Goal: Navigation & Orientation: Find specific page/section

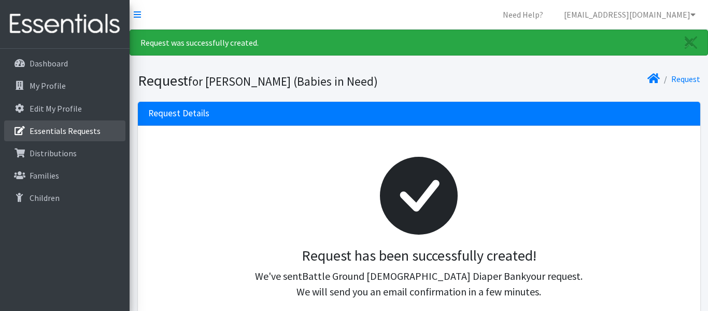
click at [47, 132] on p "Essentials Requests" at bounding box center [65, 130] width 71 height 10
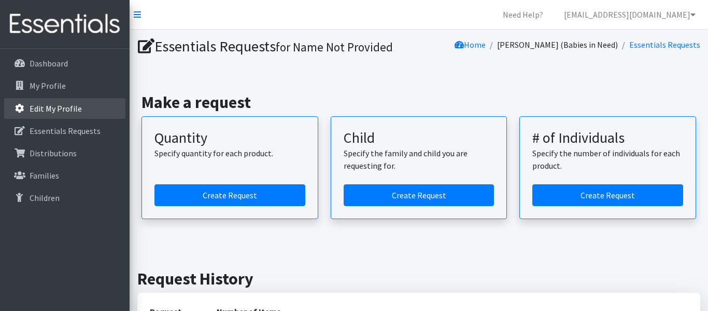
click at [46, 113] on p "Edit My Profile" at bounding box center [56, 108] width 52 height 10
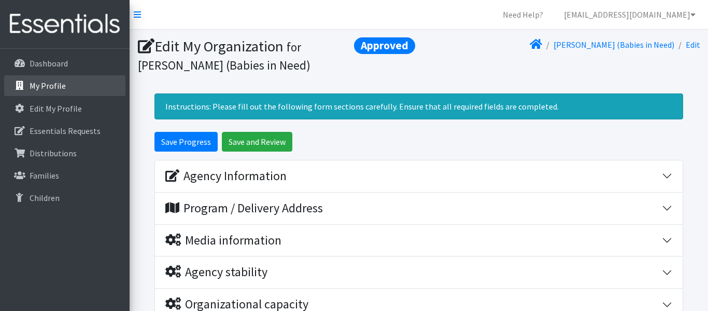
click at [42, 90] on p "My Profile" at bounding box center [48, 85] width 36 height 10
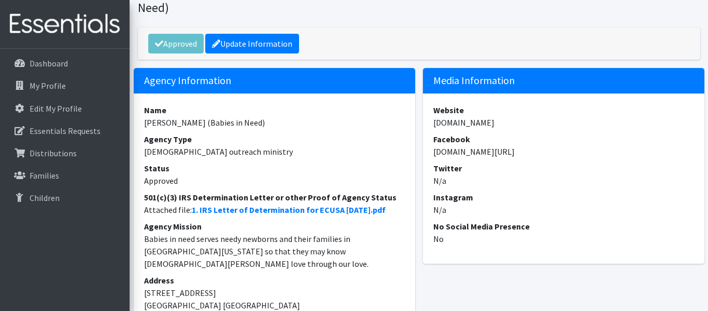
scroll to position [57, 0]
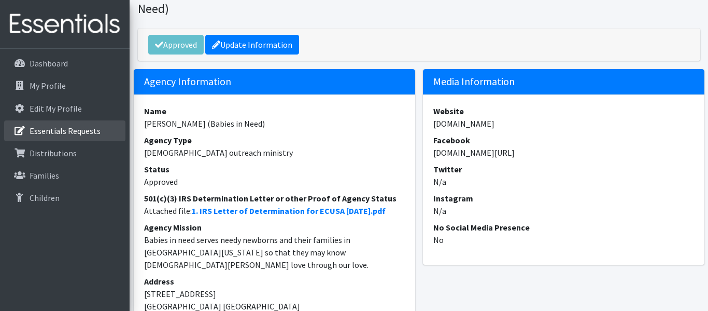
click at [49, 134] on p "Essentials Requests" at bounding box center [65, 130] width 71 height 10
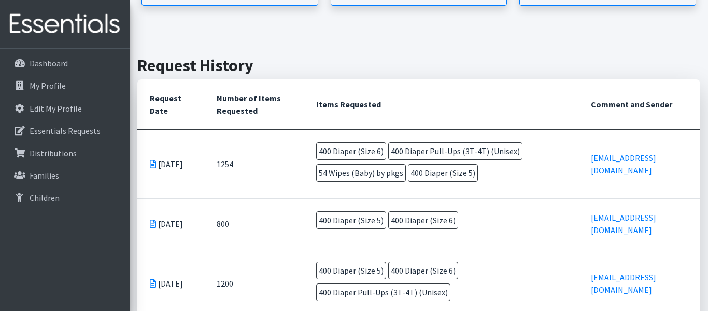
scroll to position [215, 0]
